Goal: Find contact information: Find contact information

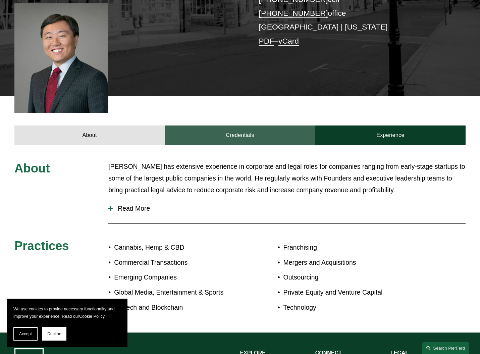
scroll to position [175, 0]
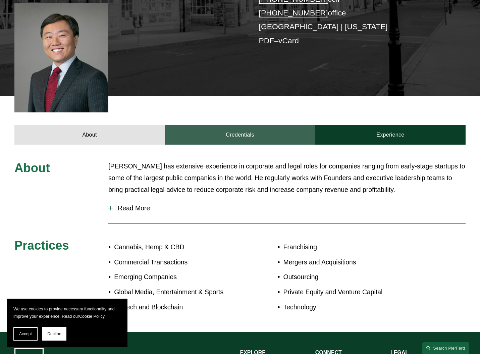
click at [237, 125] on link "Credentials" at bounding box center [240, 134] width 150 height 19
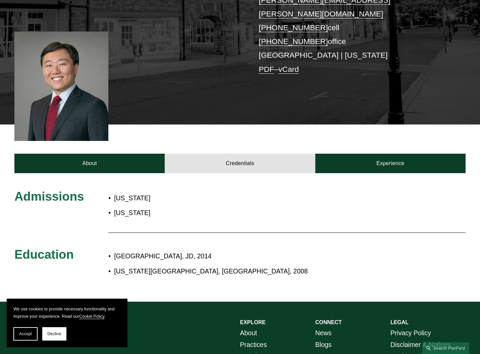
scroll to position [149, 0]
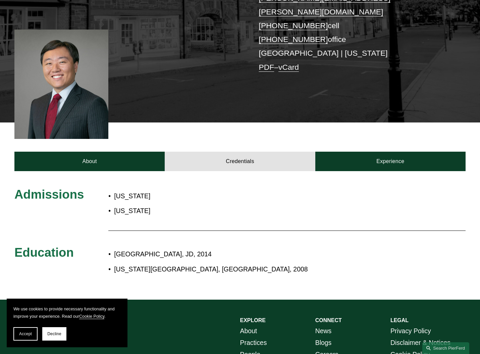
click at [133, 205] on p "[US_STATE]" at bounding box center [195, 211] width 163 height 12
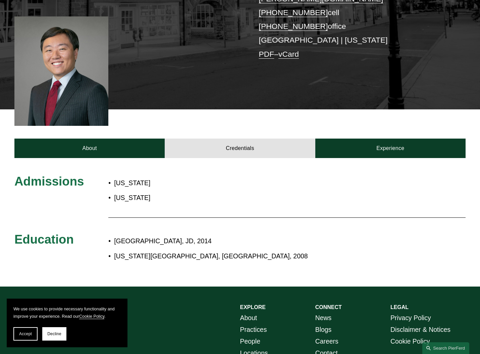
scroll to position [177, 0]
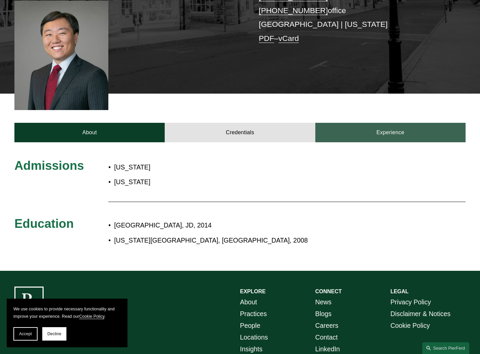
click at [367, 123] on link "Experience" at bounding box center [390, 132] width 150 height 19
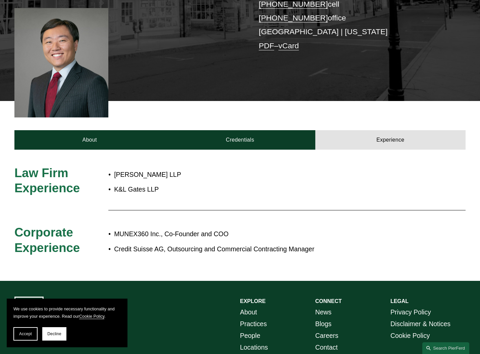
scroll to position [170, 0]
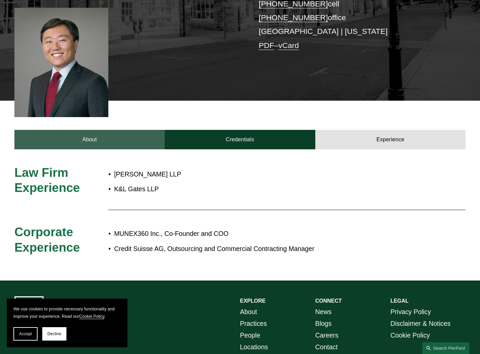
click at [92, 130] on link "About" at bounding box center [89, 139] width 150 height 19
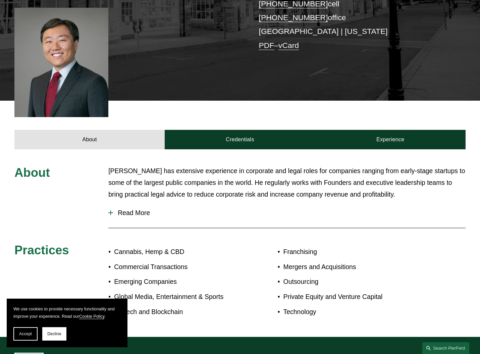
click at [137, 209] on span "Read More" at bounding box center [289, 213] width 353 height 8
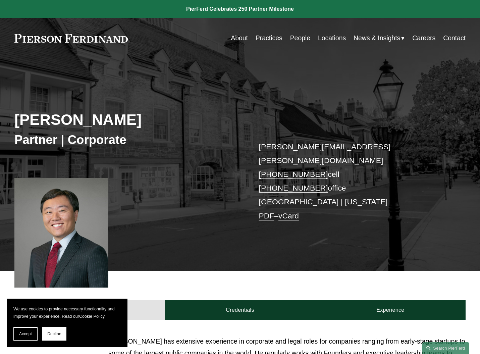
scroll to position [0, 0]
click at [273, 189] on p "kenneth.liao@pierferd.com +1.646.678.2359 cell +1.646.948.8820 office Princeton…" at bounding box center [353, 181] width 188 height 83
click at [268, 189] on p "kenneth.liao@pierferd.com +1.646.678.2359 cell +1.646.948.8820 office Princeton…" at bounding box center [353, 181] width 188 height 83
click at [451, 38] on link "Contact" at bounding box center [454, 38] width 22 height 13
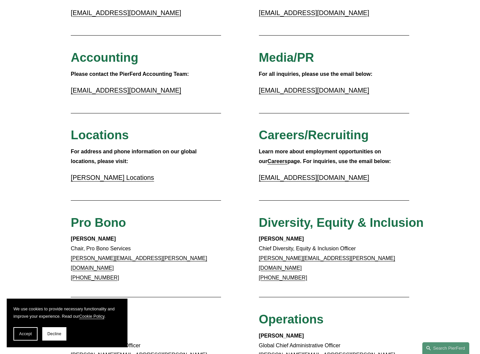
scroll to position [117, 0]
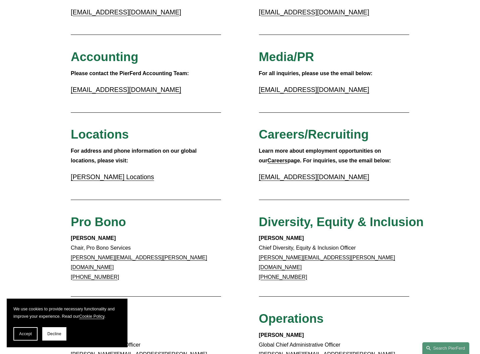
click at [121, 174] on link "Pierson Ferdinand Locations" at bounding box center [112, 176] width 83 height 7
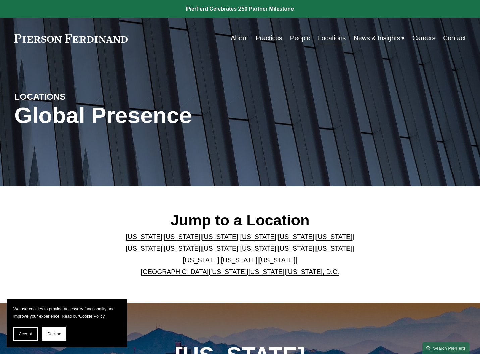
click at [240, 249] on link "[US_STATE]" at bounding box center [258, 248] width 36 height 7
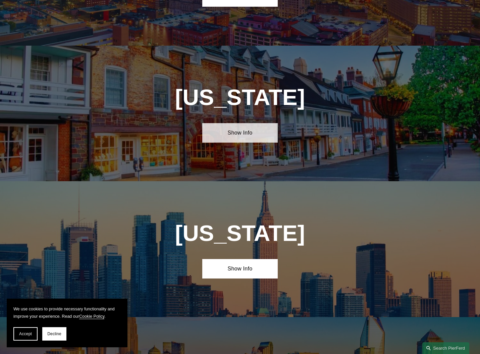
click at [238, 123] on link "Show Info" at bounding box center [239, 132] width 75 height 19
